Goal: Find specific page/section: Find specific page/section

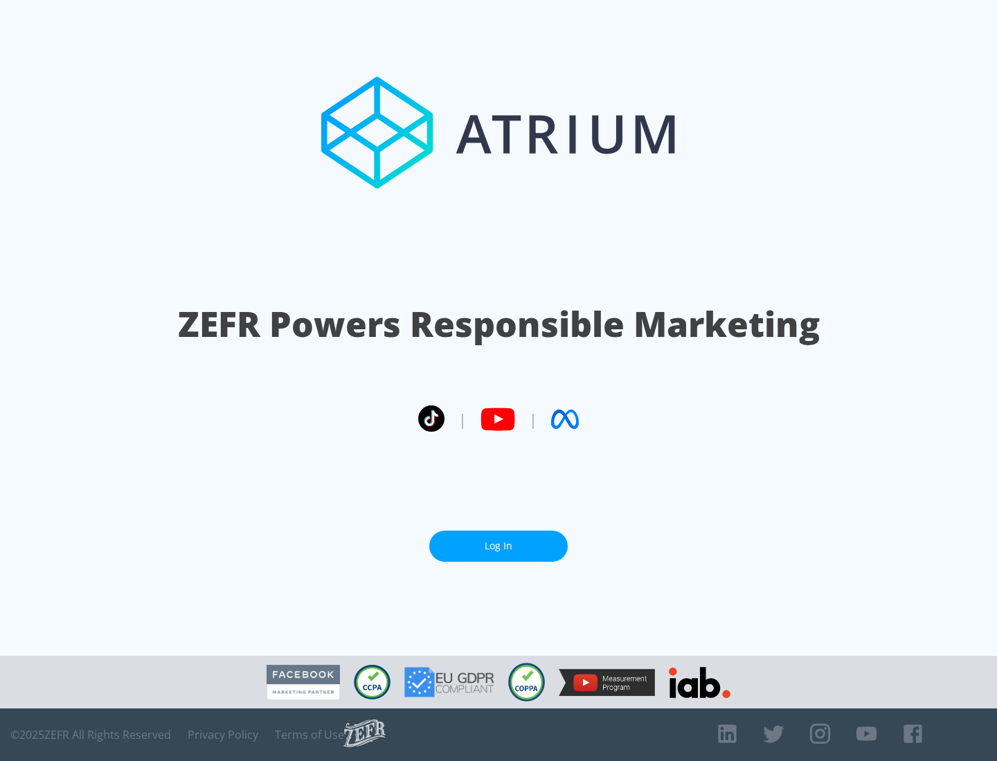
click at [498, 546] on link "Log In" at bounding box center [498, 546] width 138 height 31
